Goal: Navigation & Orientation: Find specific page/section

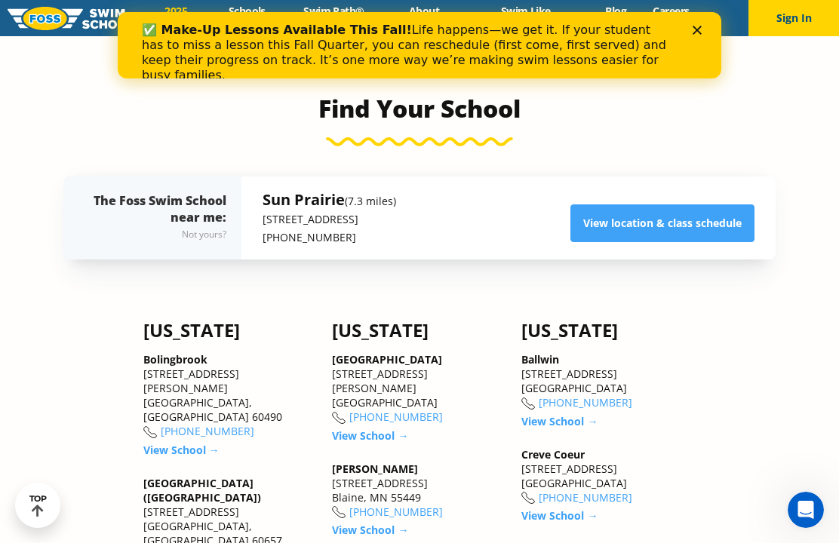
scroll to position [1565, 0]
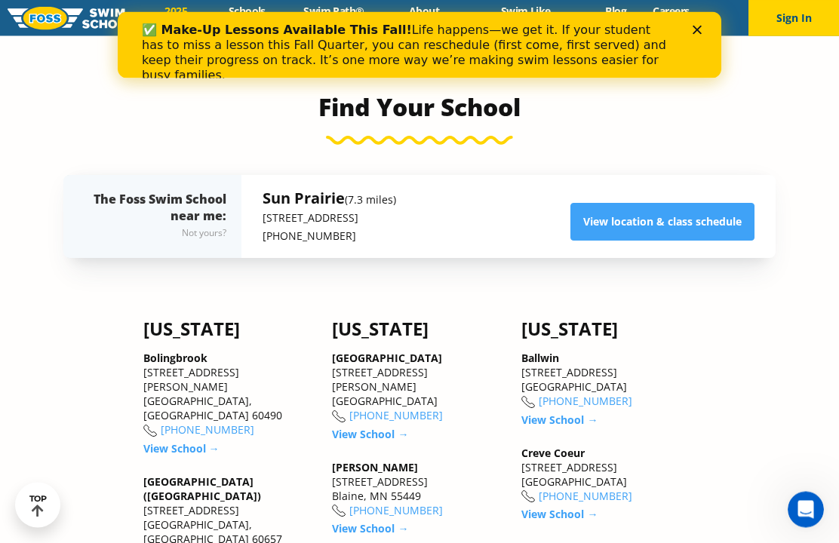
click at [634, 241] on link "View location & class schedule" at bounding box center [662, 223] width 184 height 38
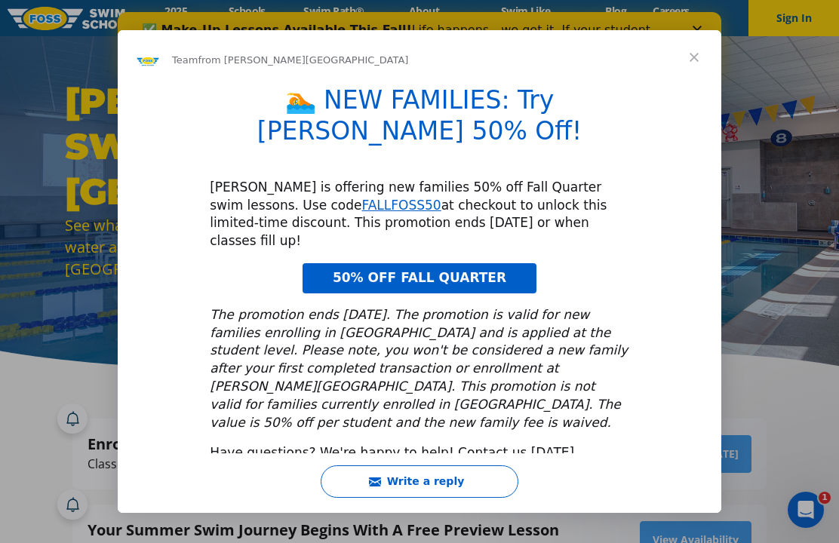
click at [697, 75] on span "Close" at bounding box center [694, 57] width 54 height 54
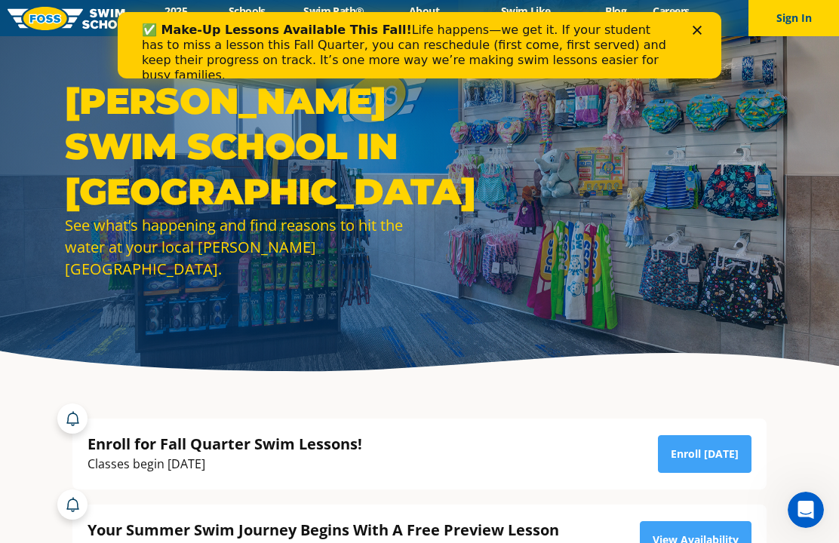
click at [696, 21] on div "✅ Make-Up Lessons Available This Fall! Life happens—we get it. If your student …" at bounding box center [419, 52] width 555 height 69
click at [699, 27] on icon "Close" at bounding box center [697, 30] width 9 height 9
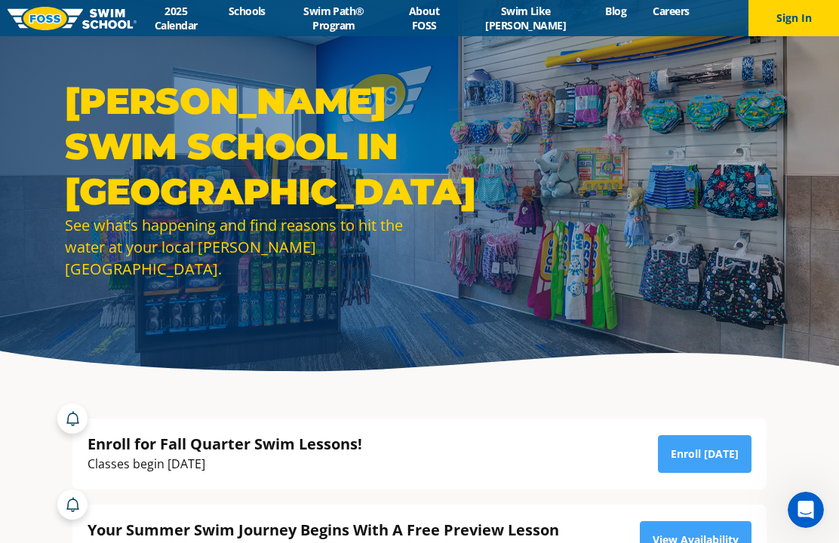
click at [696, 24] on li "Careers" at bounding box center [671, 18] width 63 height 29
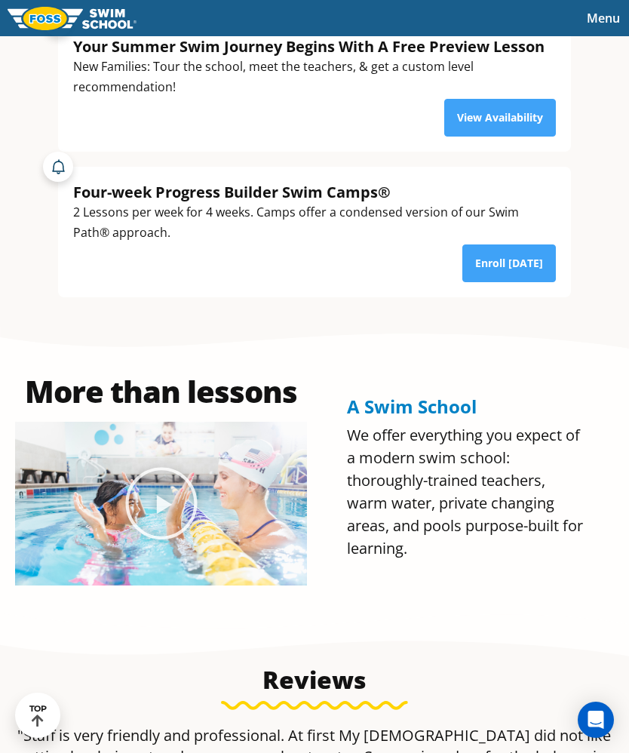
scroll to position [705, 0]
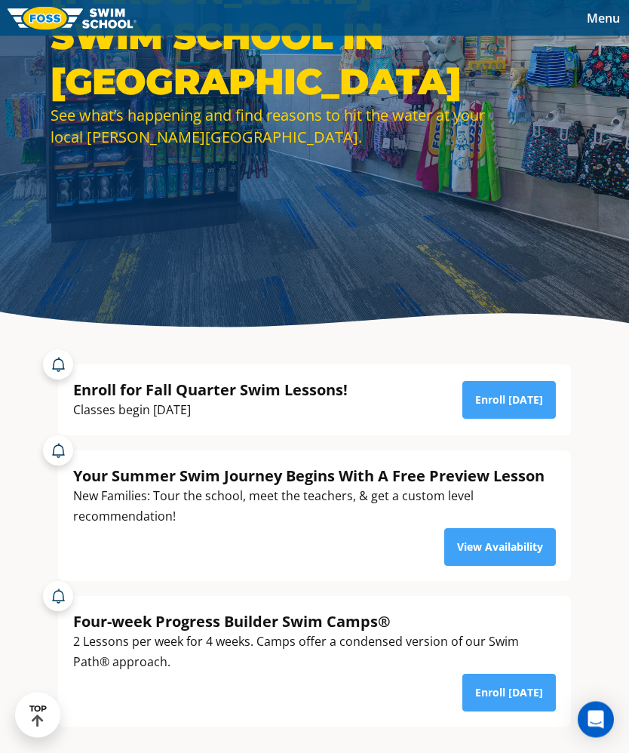
scroll to position [167, 0]
